Goal: Find specific page/section: Find specific page/section

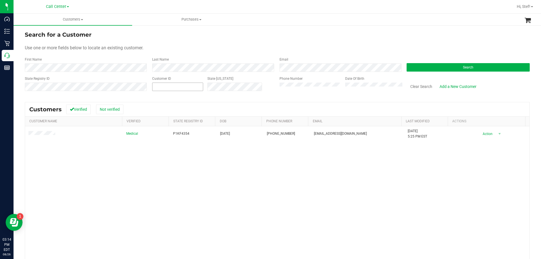
click at [163, 89] on span at bounding box center [177, 87] width 51 height 8
paste input "1473556"
type input "1473556"
click at [443, 67] on button "Search" at bounding box center [468, 67] width 123 height 8
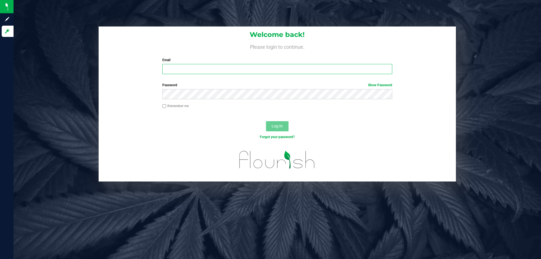
type input "sgravina@liveparallel.com"
click at [278, 126] on span "Log In" at bounding box center [277, 126] width 11 height 5
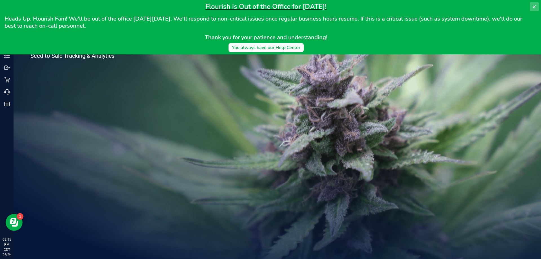
click at [533, 6] on icon at bounding box center [534, 7] width 5 height 5
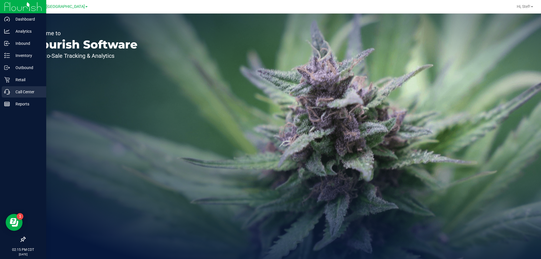
click at [17, 87] on div "Call Center" at bounding box center [24, 91] width 45 height 11
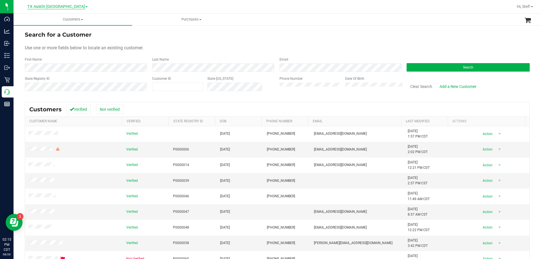
click at [59, 7] on span "TX Austin [GEOGRAPHIC_DATA]" at bounding box center [56, 6] width 58 height 5
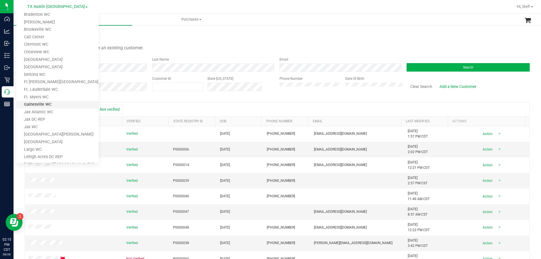
scroll to position [20, 0]
click at [57, 41] on link "Call Center" at bounding box center [57, 38] width 82 height 8
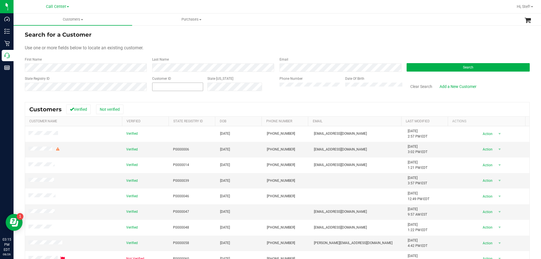
click at [182, 88] on span at bounding box center [177, 87] width 51 height 8
paste input "1473556"
type input "1473556"
click at [425, 65] on button "Search" at bounding box center [468, 67] width 123 height 8
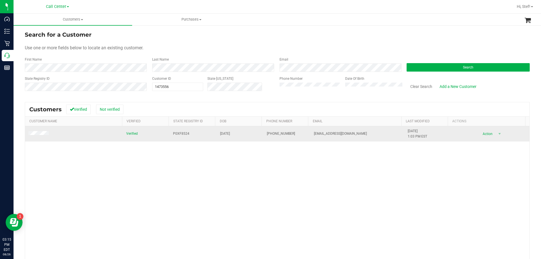
click at [327, 132] on span "[EMAIL_ADDRESS][DOMAIN_NAME]" at bounding box center [340, 133] width 53 height 5
copy span "[EMAIL_ADDRESS][DOMAIN_NAME]"
